Goal: Information Seeking & Learning: Learn about a topic

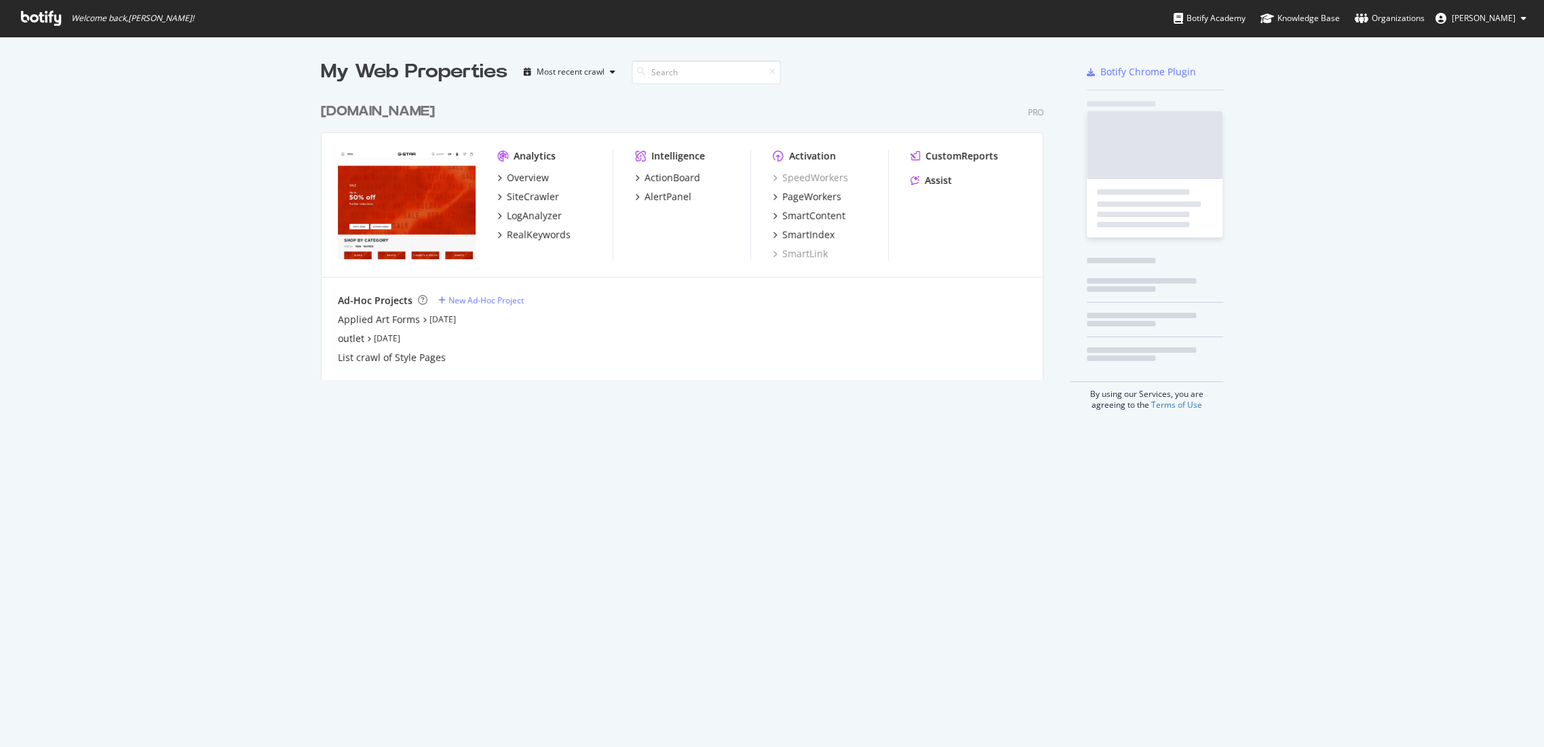
scroll to position [735, 1520]
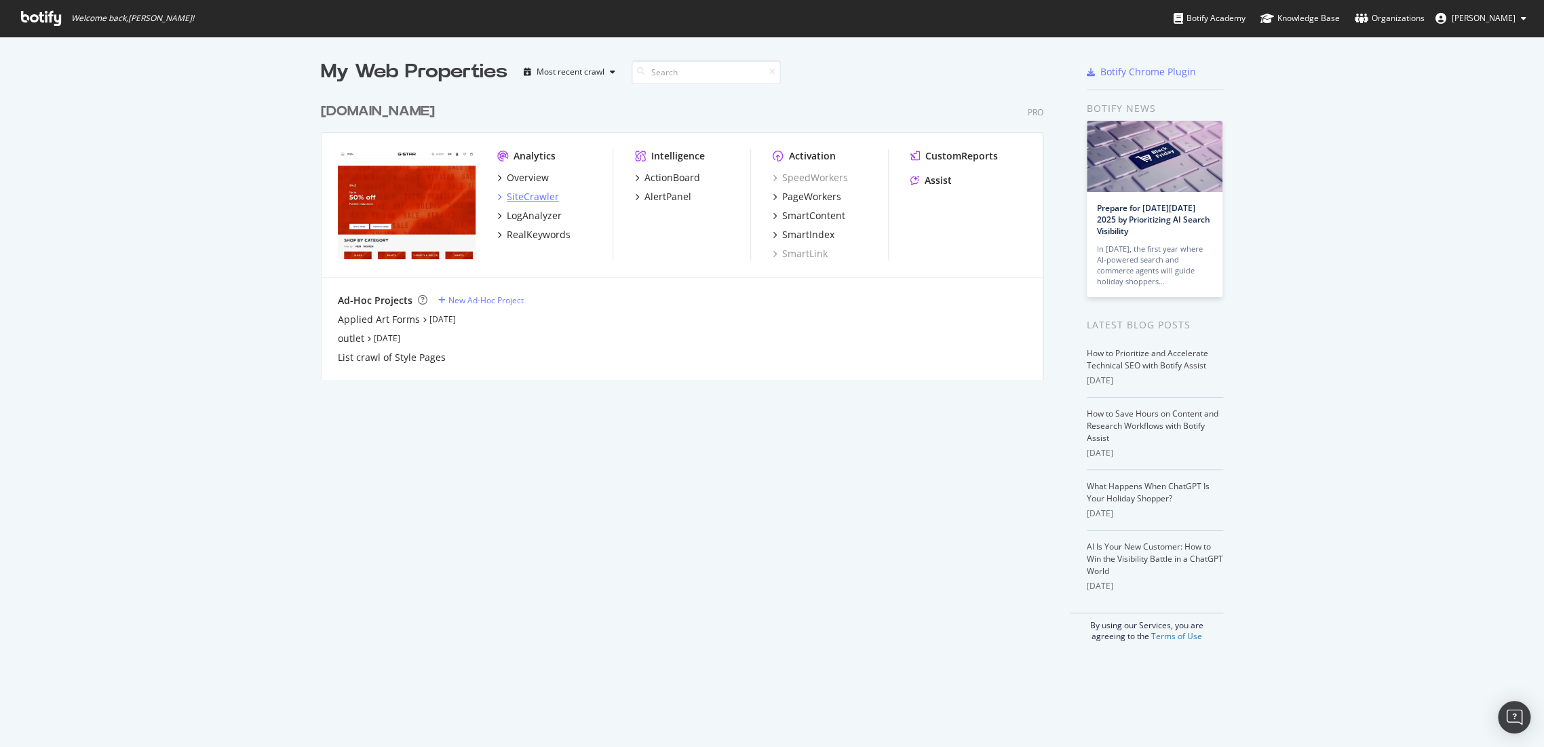
click at [522, 195] on div "SiteCrawler" at bounding box center [533, 197] width 52 height 14
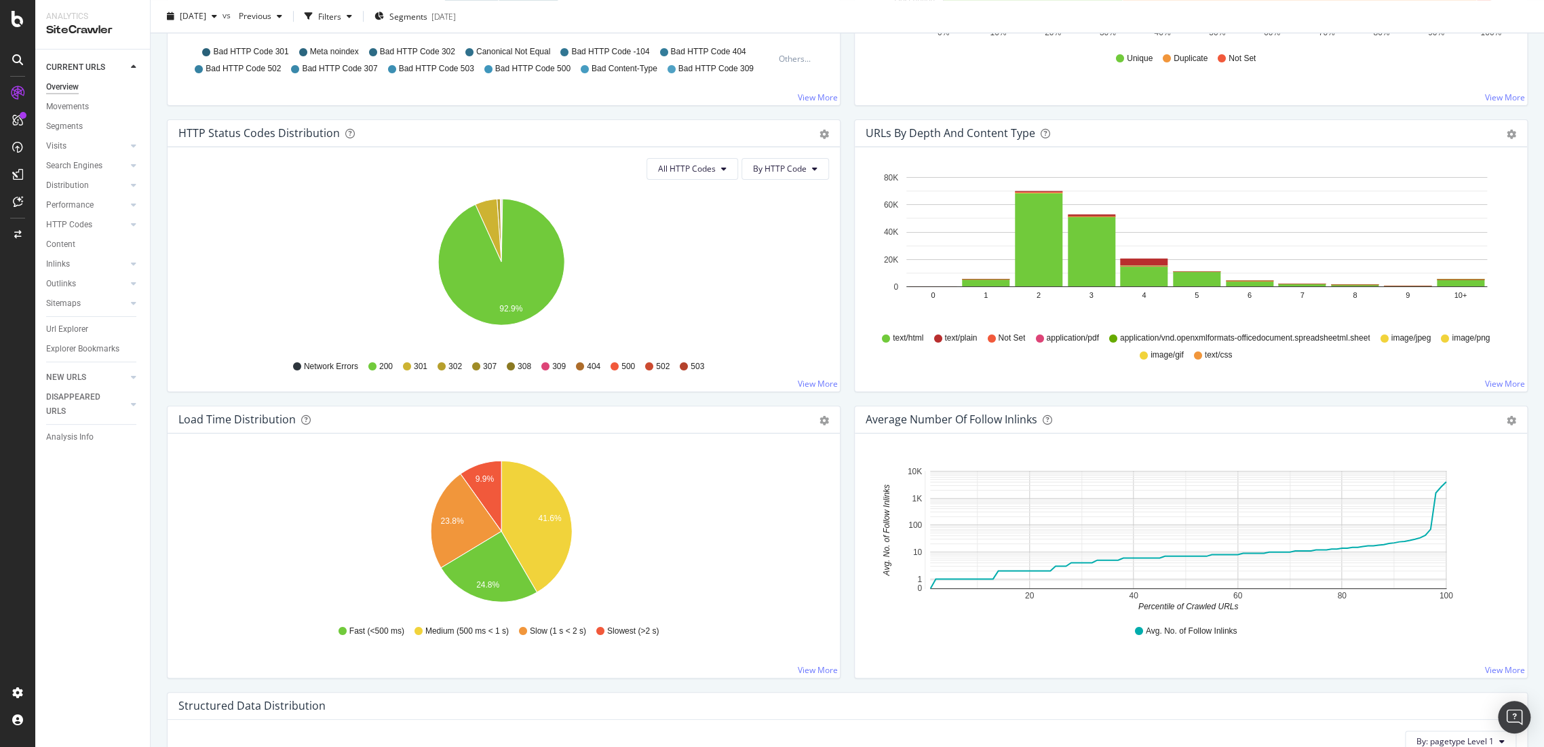
scroll to position [527, 0]
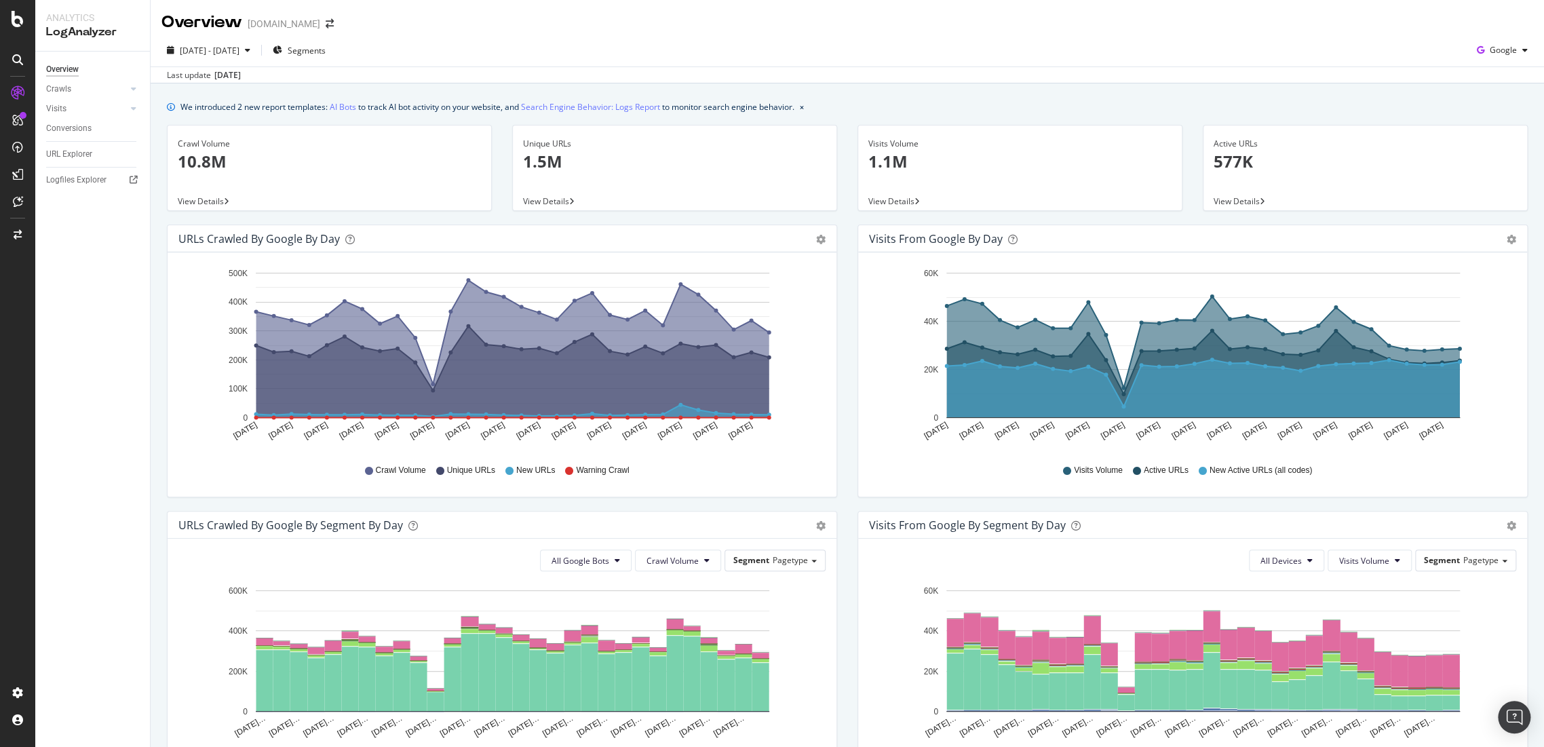
click at [67, 81] on div "Crawls" at bounding box center [98, 89] width 104 height 20
click at [60, 91] on div "Crawls" at bounding box center [58, 89] width 25 height 14
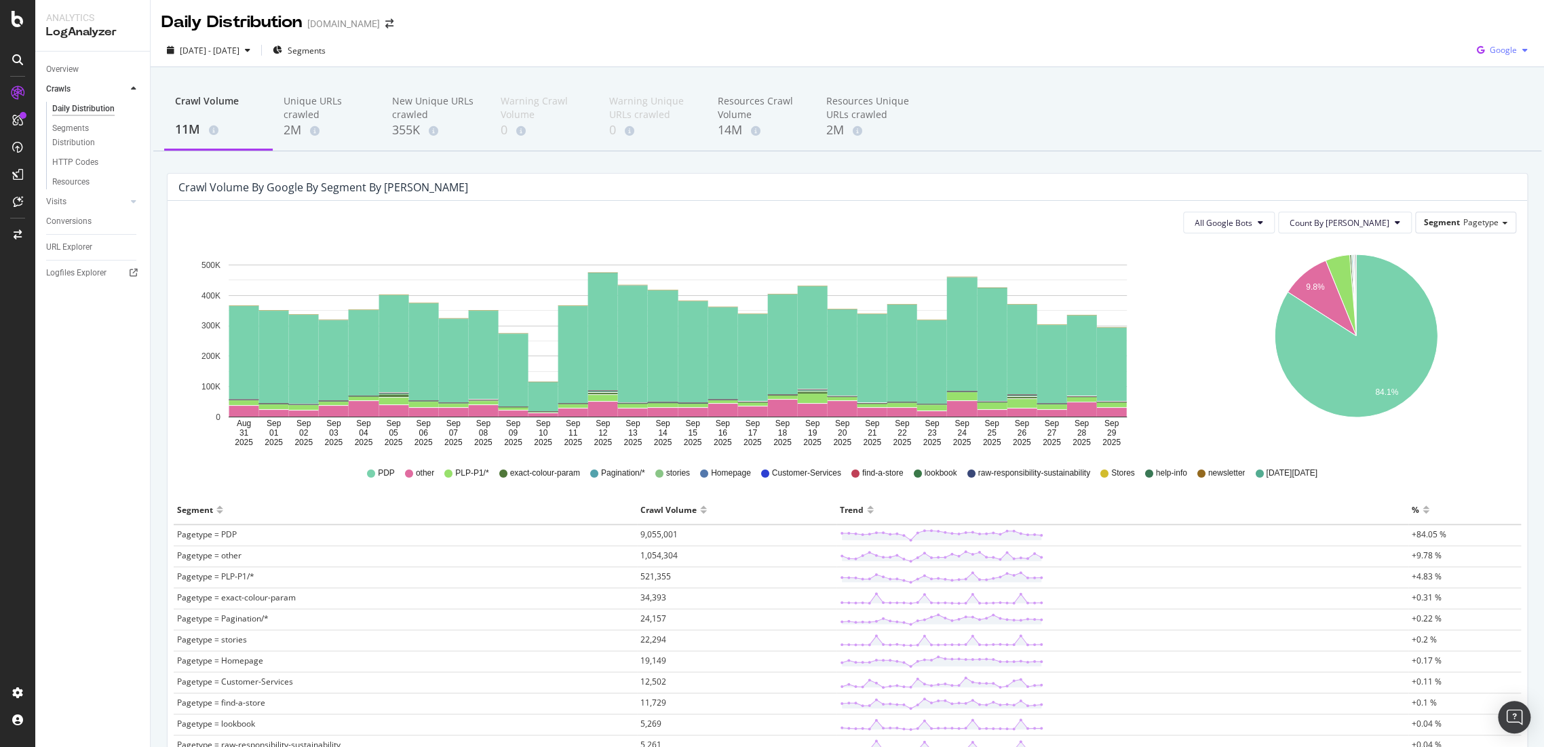
click at [1489, 52] on span "Google" at bounding box center [1502, 50] width 27 height 12
drag, startPoint x: 1510, startPoint y: 130, endPoint x: 1494, endPoint y: 130, distance: 16.3
click at [1511, 130] on span "OpenAI" at bounding box center [1501, 127] width 50 height 12
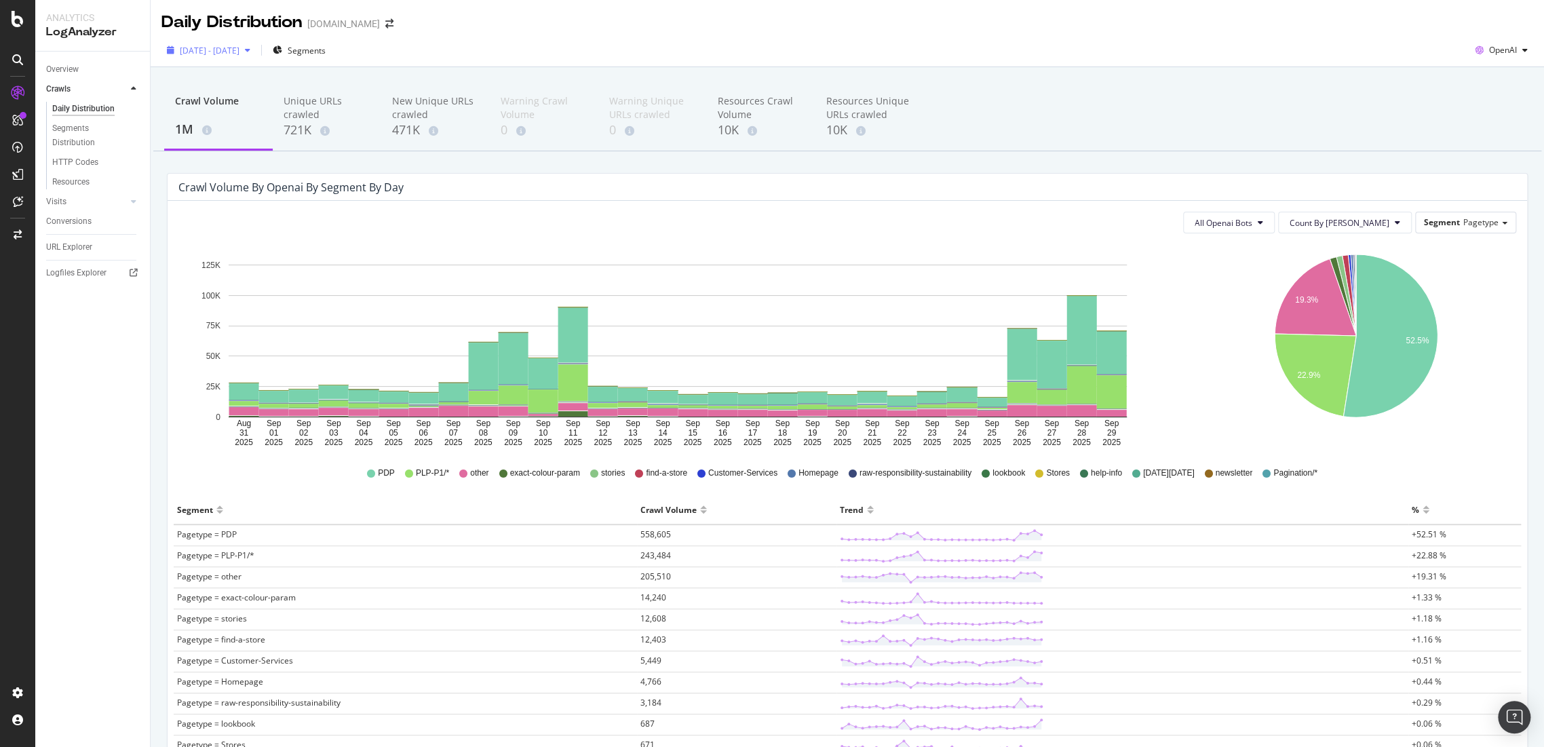
click at [239, 47] on span "2025 Aug. 31st - Sep. 29th" at bounding box center [210, 51] width 60 height 12
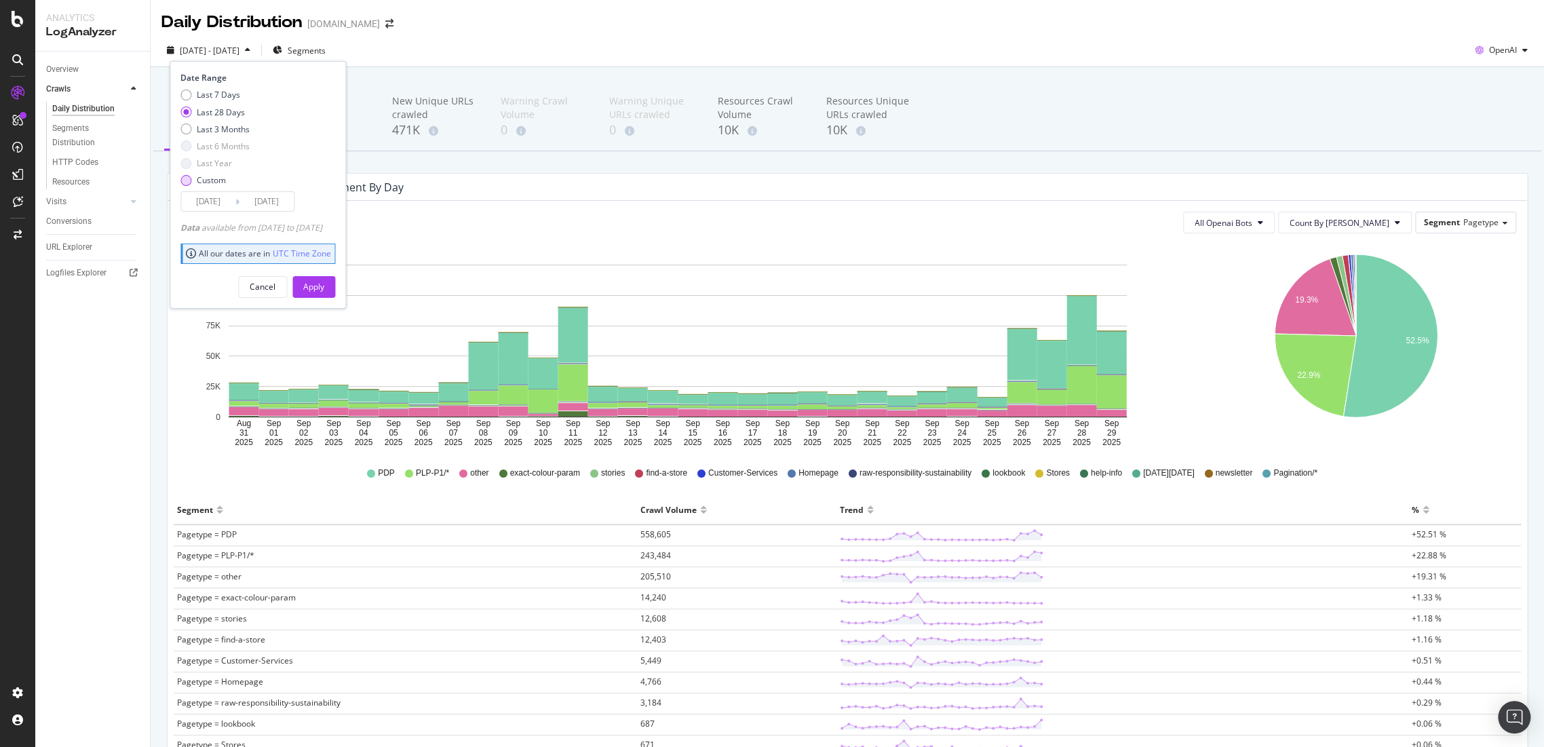
click at [183, 176] on div "Custom" at bounding box center [185, 180] width 11 height 11
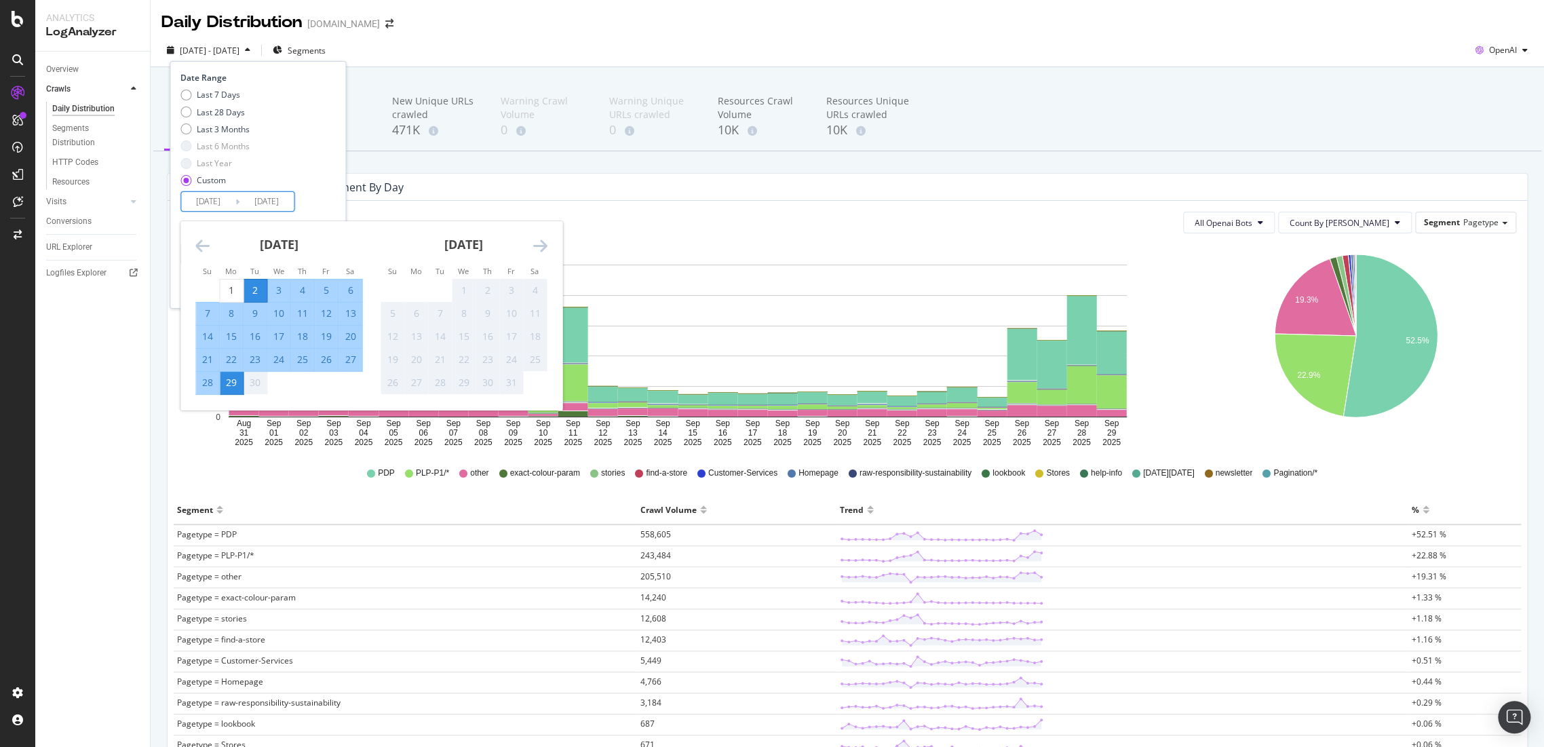
click at [193, 201] on input "2025/09/02" at bounding box center [208, 201] width 54 height 19
click at [202, 242] on icon "Move backward to switch to the previous month." at bounding box center [202, 245] width 14 height 16
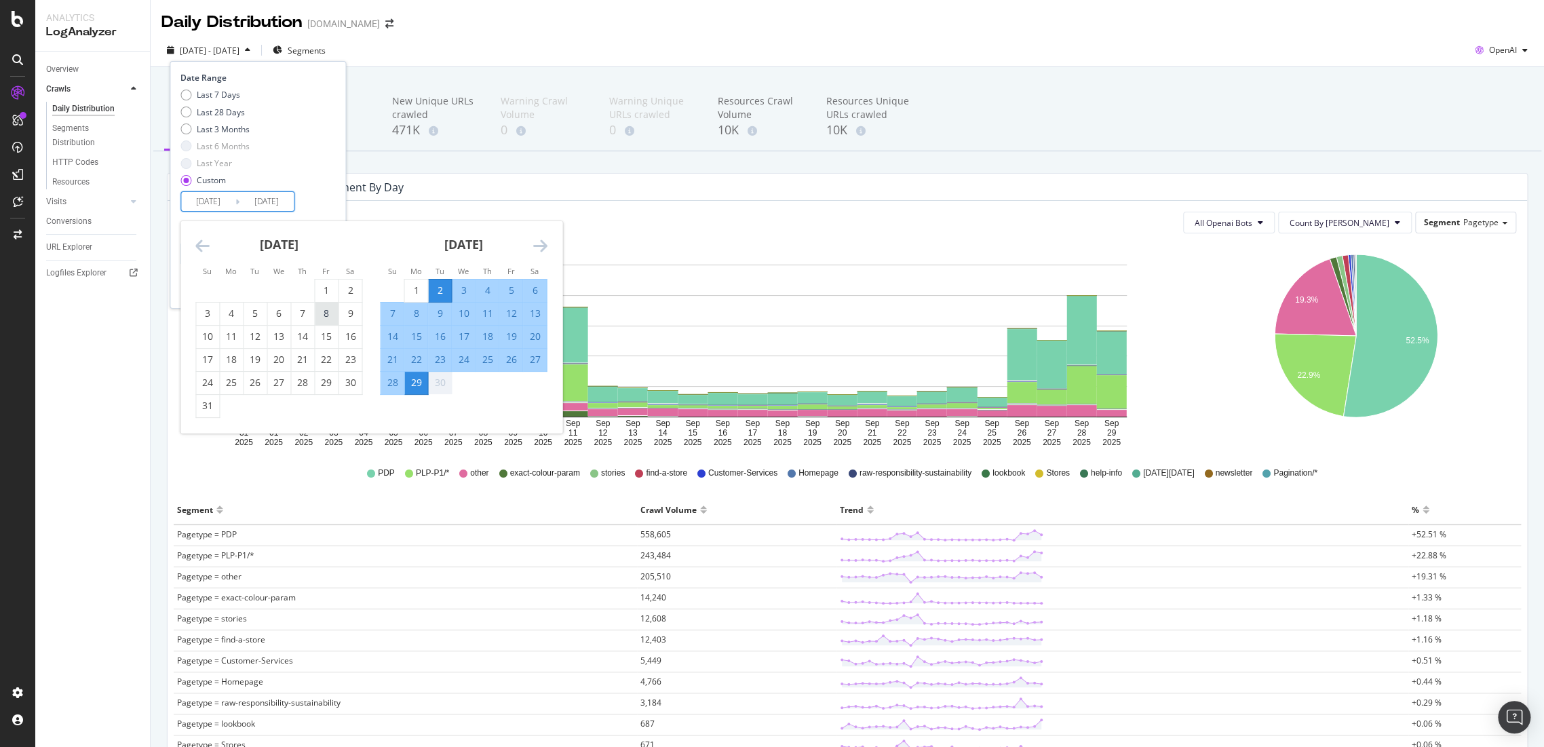
click at [331, 302] on div "8" at bounding box center [326, 313] width 23 height 22
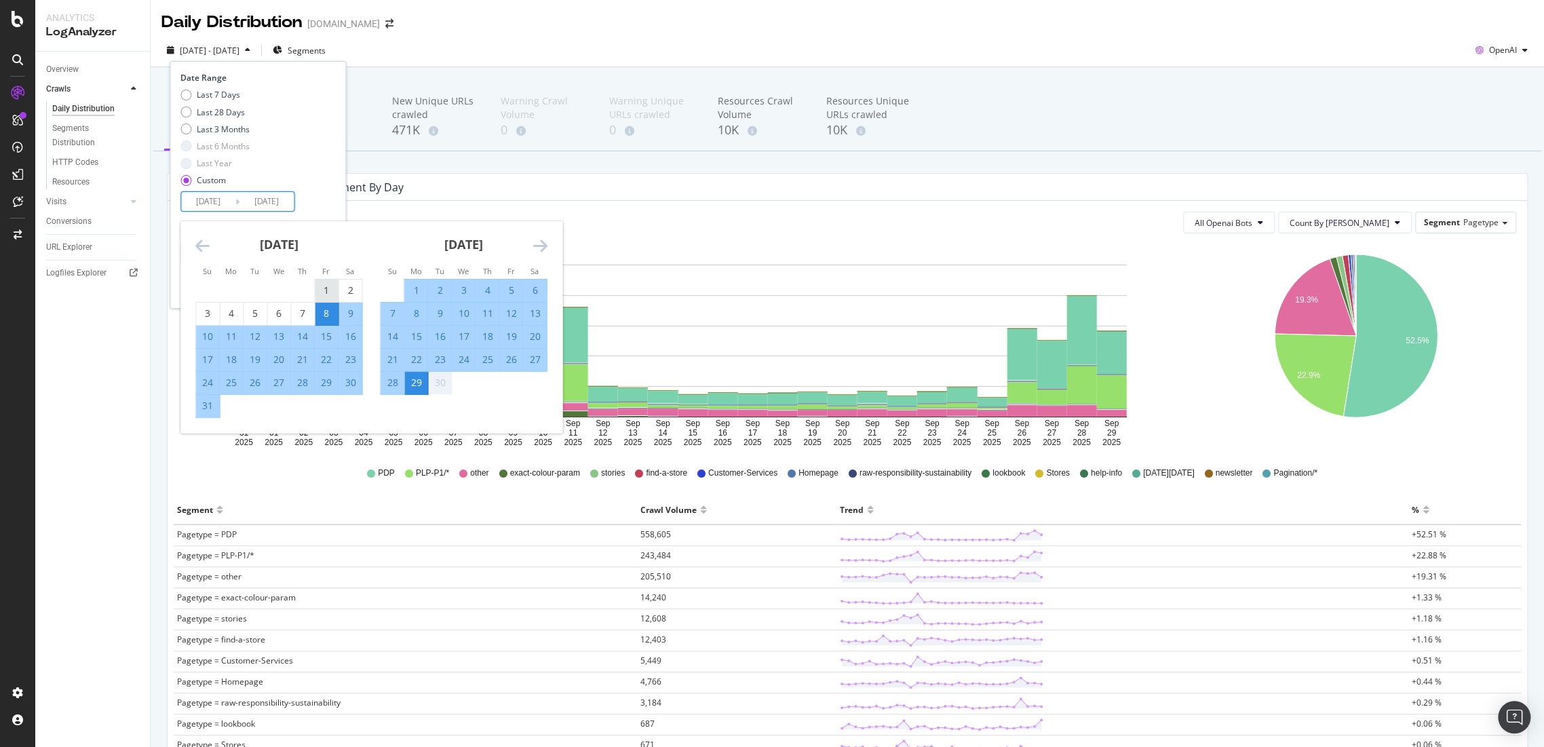
click at [330, 286] on div "1" at bounding box center [326, 290] width 23 height 14
type input "2025/08/01"
click at [330, 286] on div "1" at bounding box center [326, 290] width 23 height 14
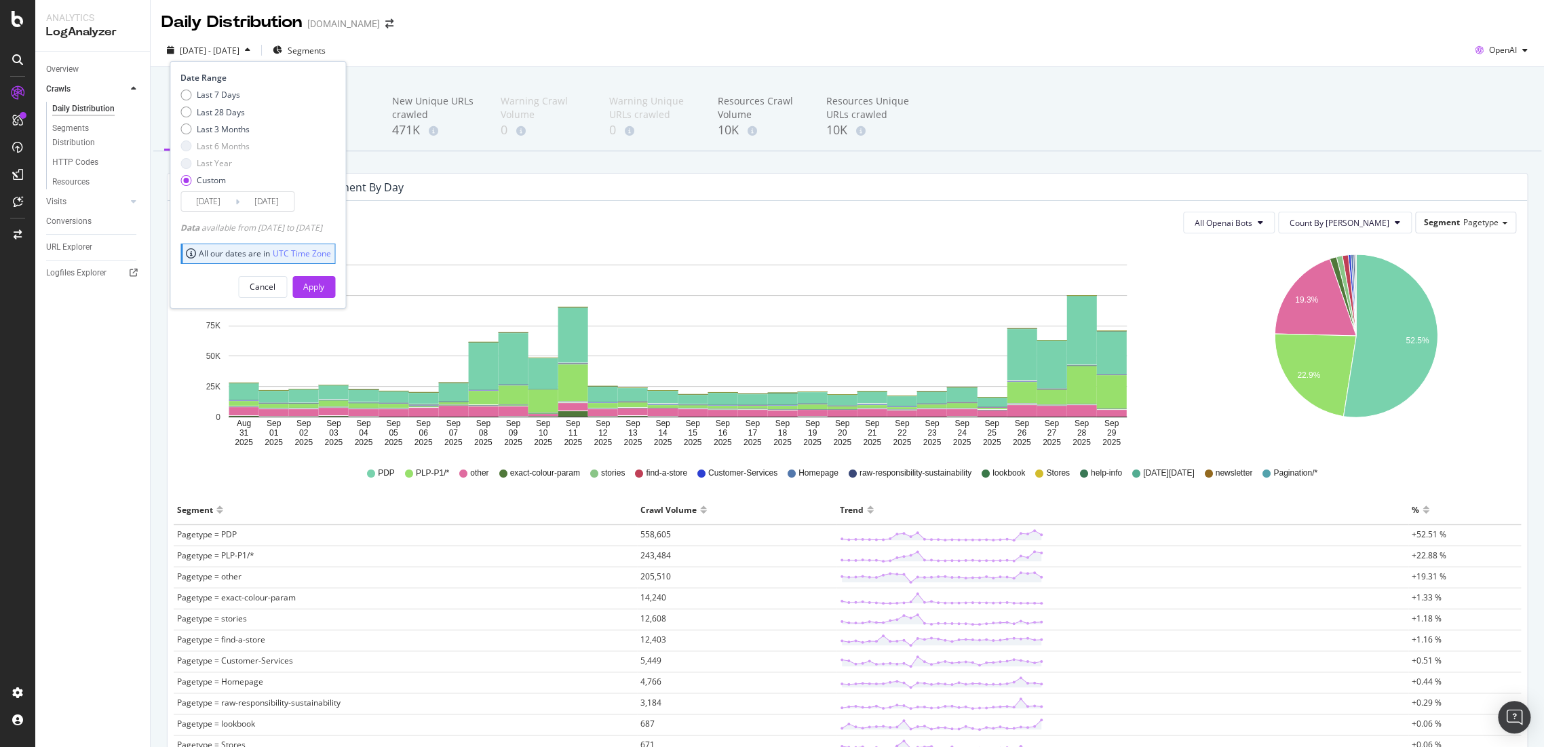
drag, startPoint x: 253, startPoint y: 199, endPoint x: 260, endPoint y: 211, distance: 13.7
click at [256, 205] on input "2025/08/01" at bounding box center [266, 201] width 54 height 19
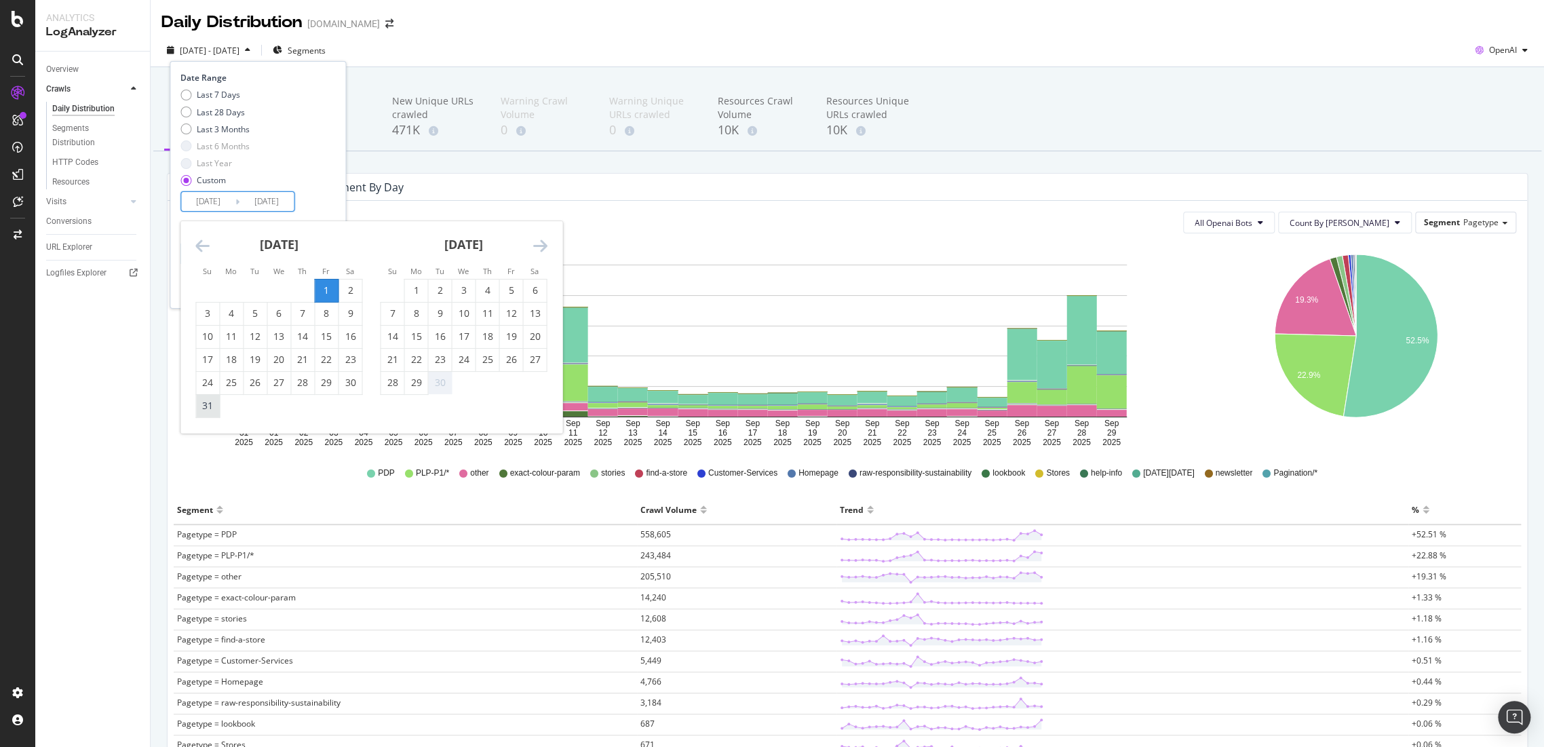
click at [214, 406] on div "31" at bounding box center [207, 406] width 23 height 14
type input "2025/08/31"
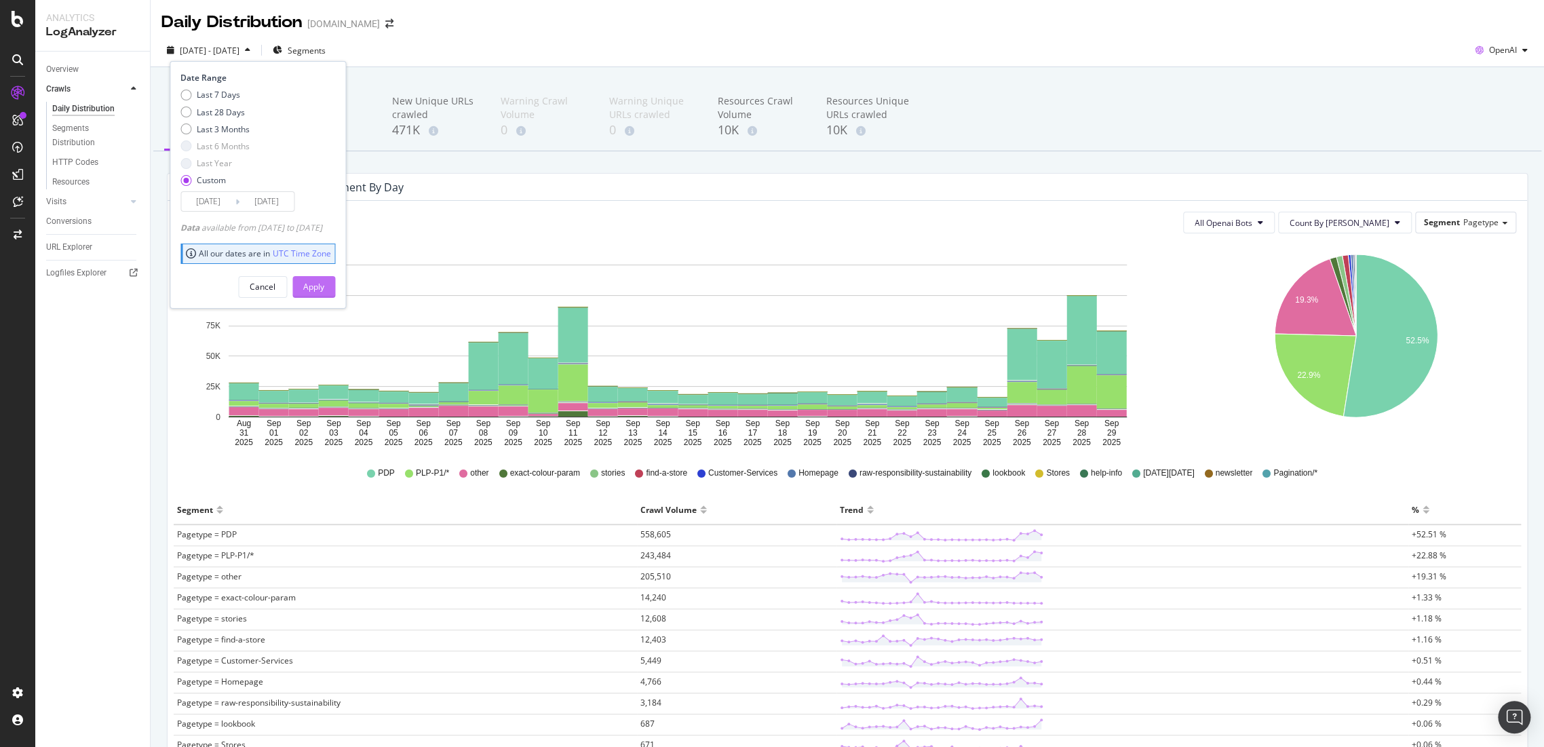
click at [335, 282] on button "Apply" at bounding box center [313, 287] width 43 height 22
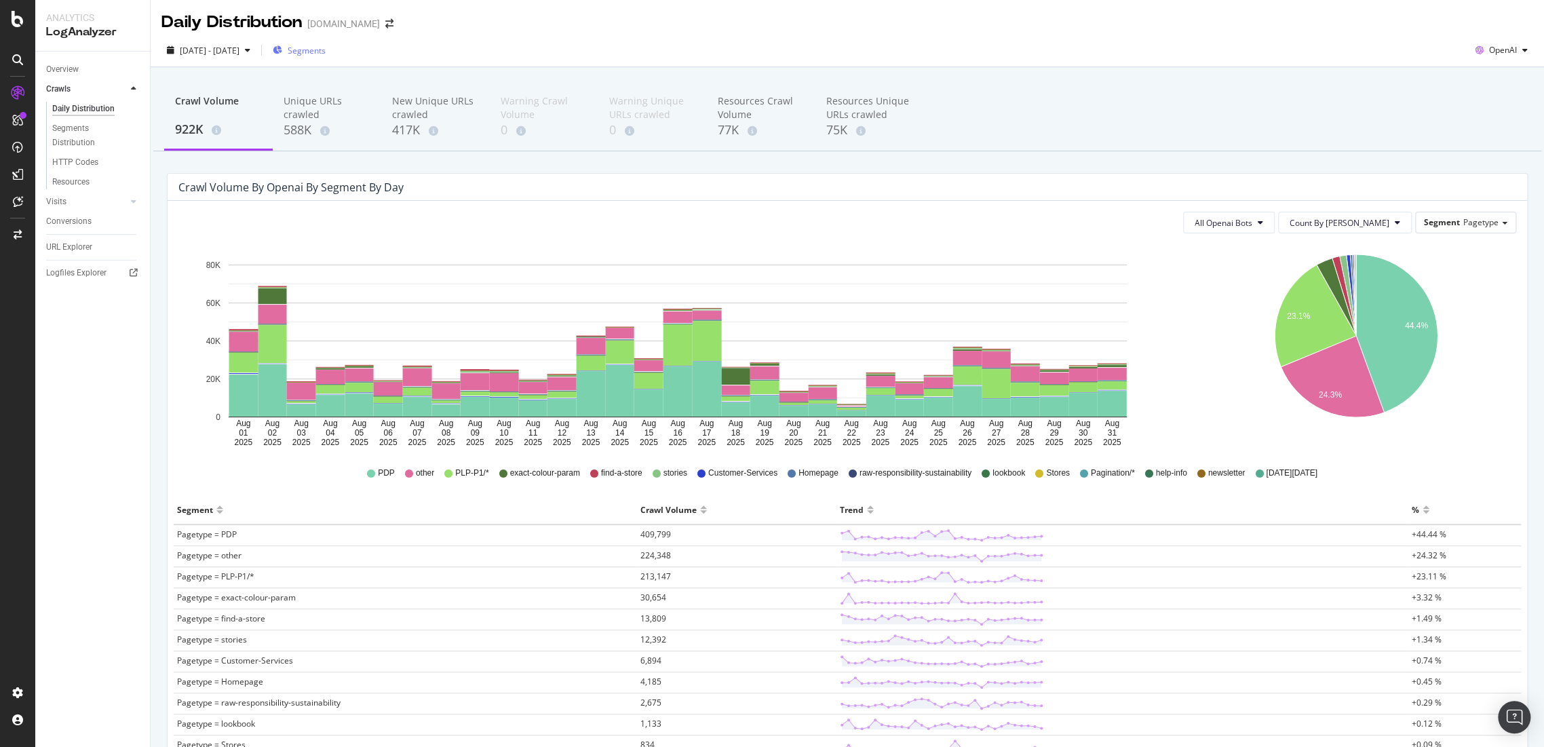
click at [326, 53] on span "Segments" at bounding box center [307, 51] width 38 height 12
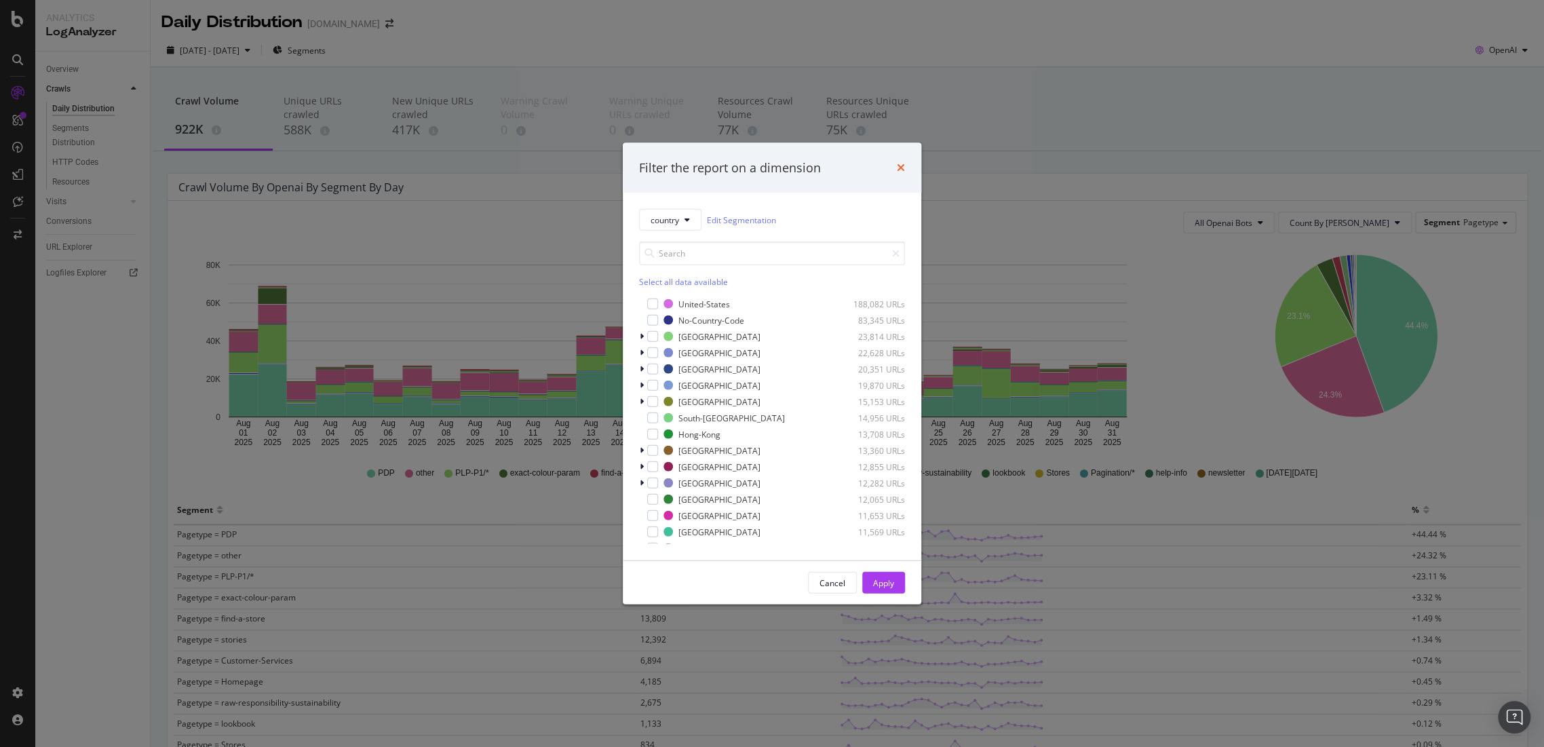
click at [902, 170] on icon "times" at bounding box center [901, 167] width 8 height 11
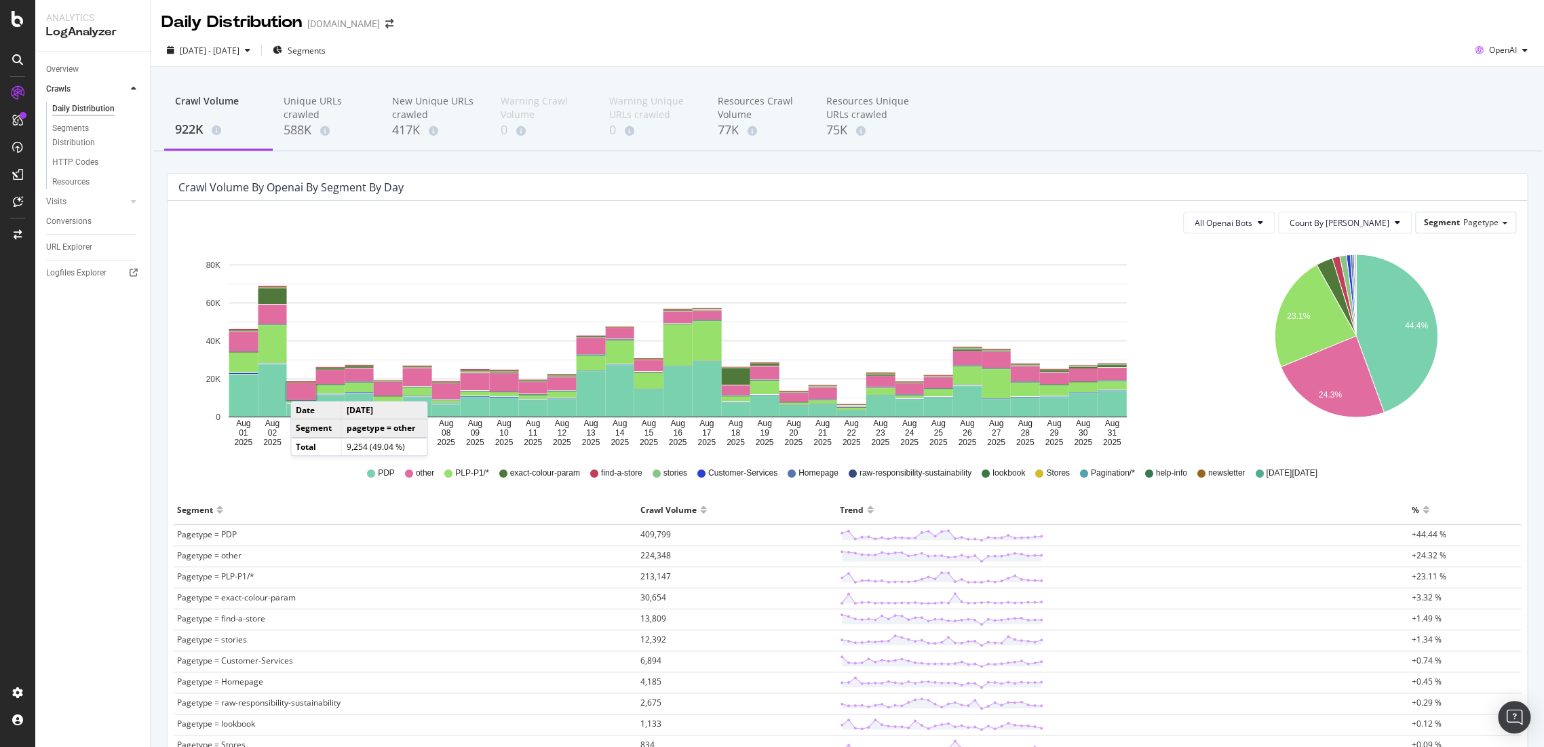
click at [42, 197] on div "Overview Crawls Daily Distribution Segments Distribution HTTP Codes Resources V…" at bounding box center [92, 399] width 115 height 695
click at [57, 199] on div "Visits" at bounding box center [56, 202] width 20 height 14
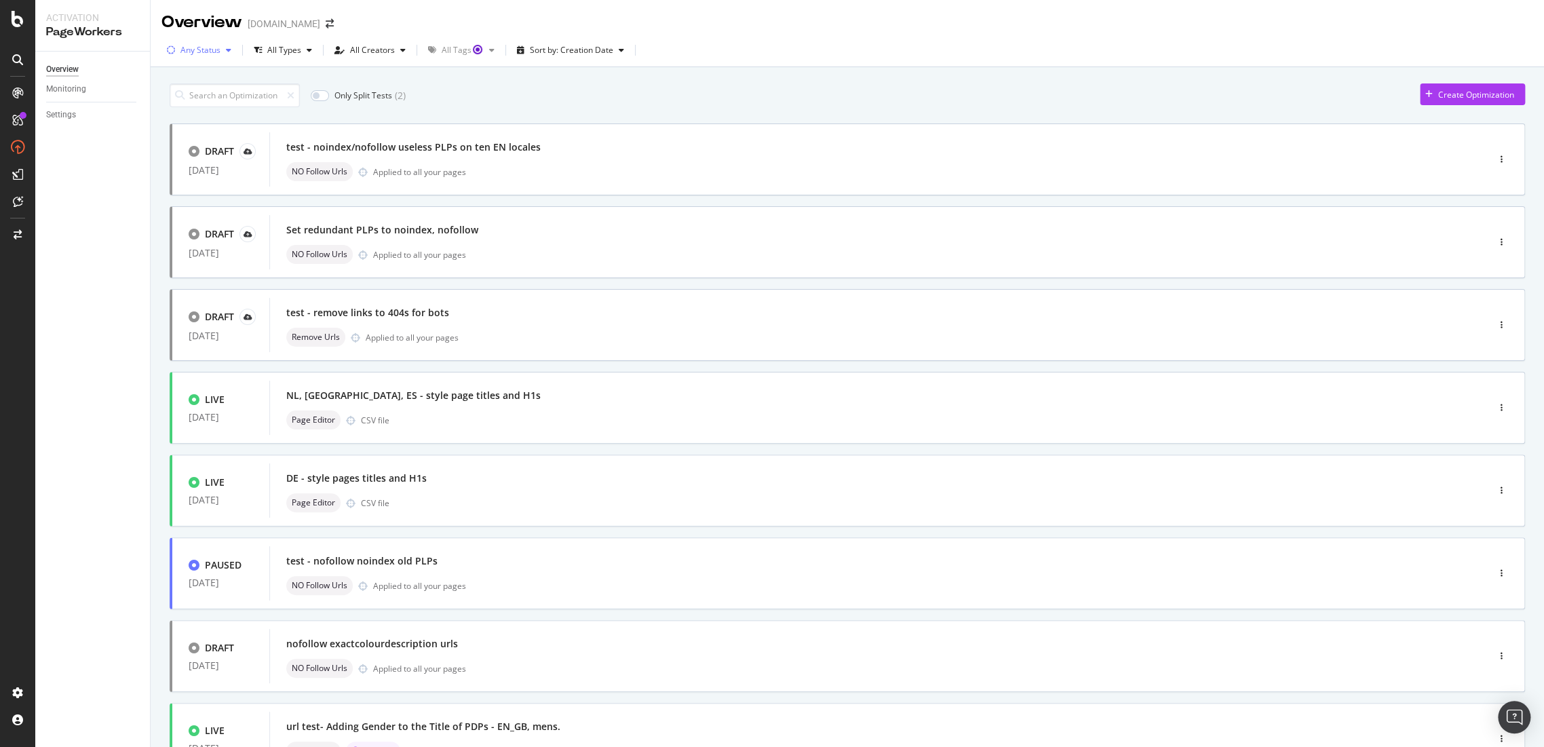
click at [212, 51] on div "Any Status" at bounding box center [200, 50] width 40 height 8
click at [182, 96] on div "Live ( 9 )" at bounding box center [203, 102] width 60 height 12
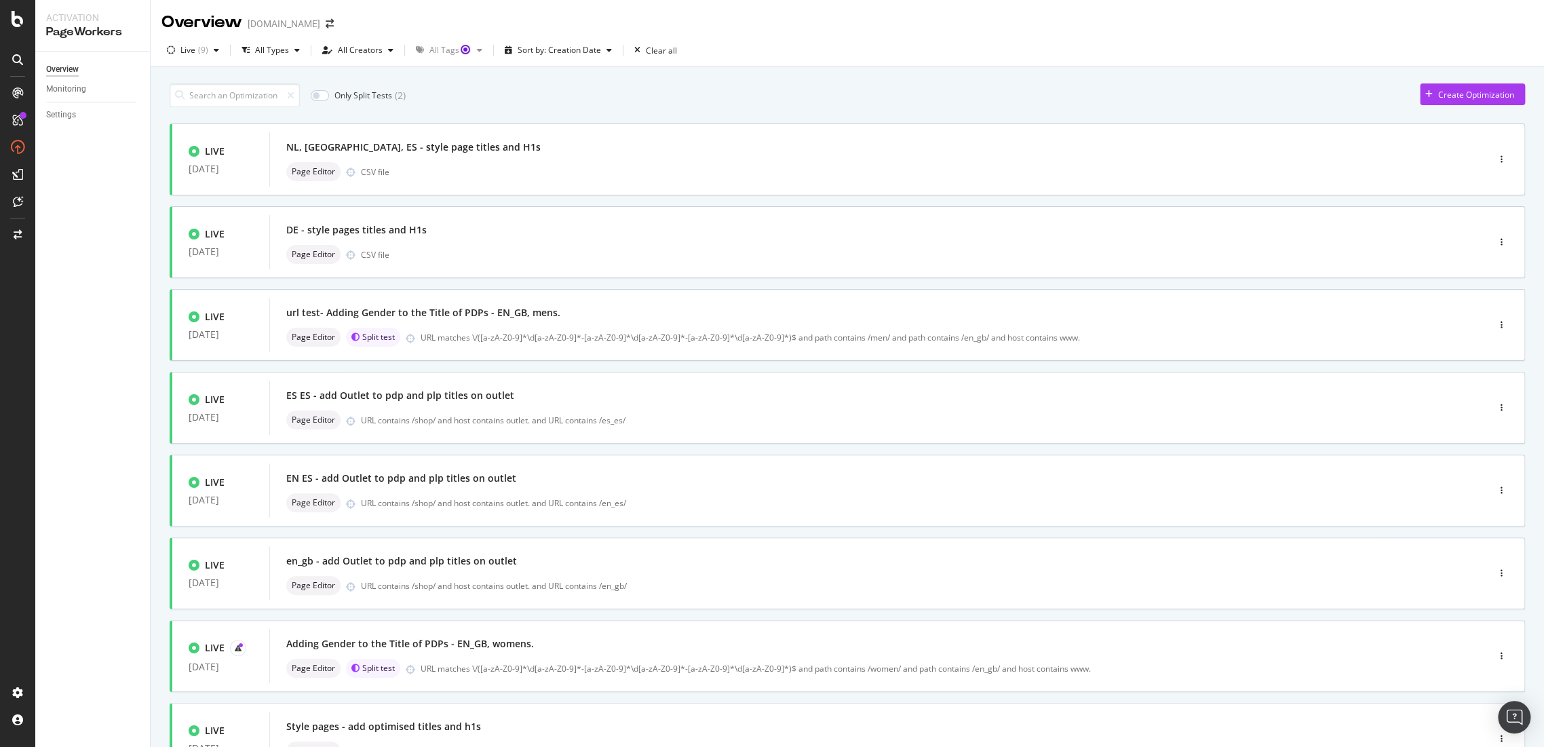
click at [669, 98] on div "Only Split Tests ( 2 ) Create Optimization" at bounding box center [847, 95] width 1355 height 24
click at [208, 55] on div "Live ( 9 )" at bounding box center [192, 50] width 63 height 20
click at [206, 85] on div "Any Status Live ( 9 ) Paused ( 6 ) Draft ( 14 )" at bounding box center [201, 112] width 57 height 79
click at [206, 82] on div "Any Status" at bounding box center [209, 79] width 40 height 12
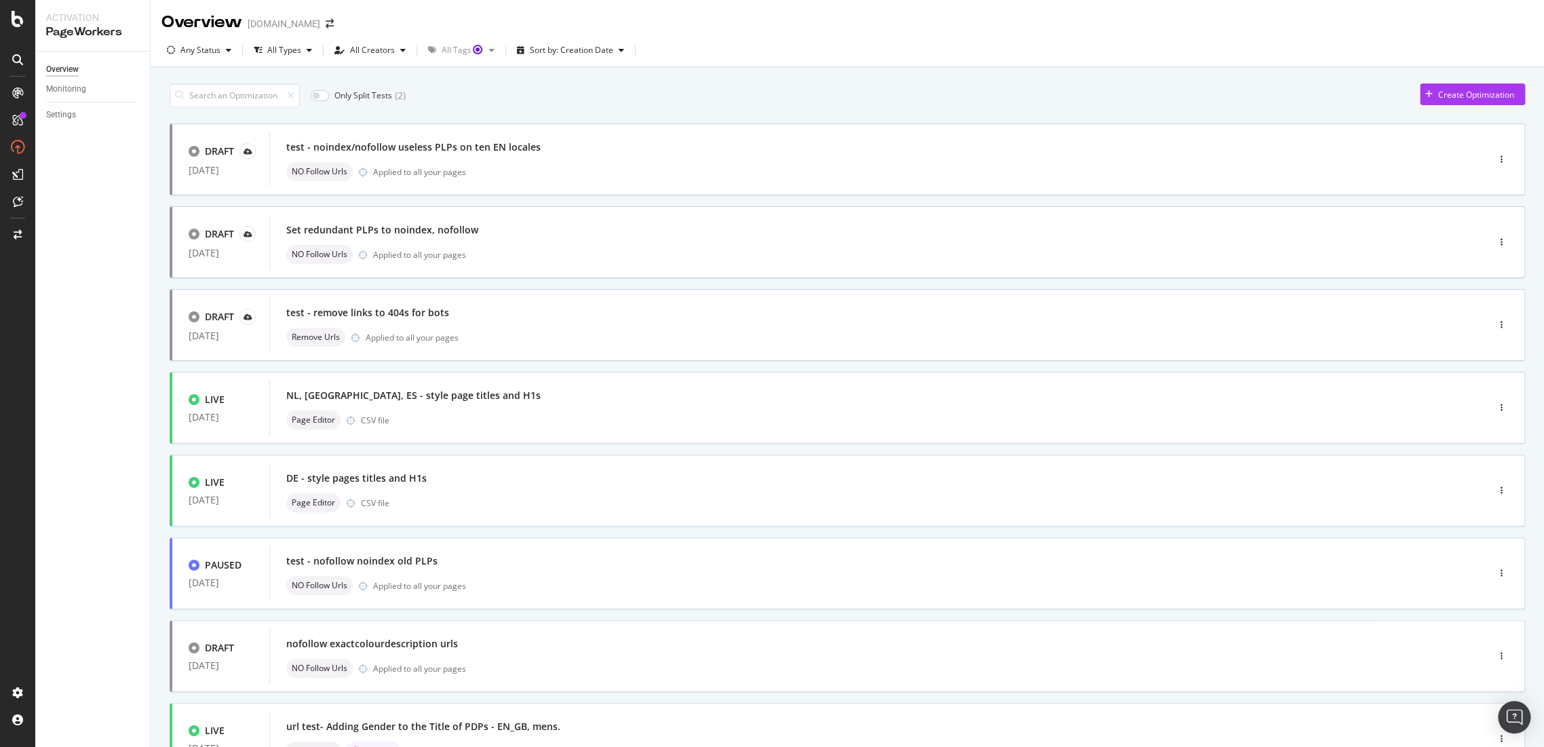
click at [613, 71] on div "Only Split Tests ( 2 ) Create Optimization DRAFT [DATE] test - noindex/nofollow…" at bounding box center [847, 547] width 1393 height 960
